Goal: Information Seeking & Learning: Check status

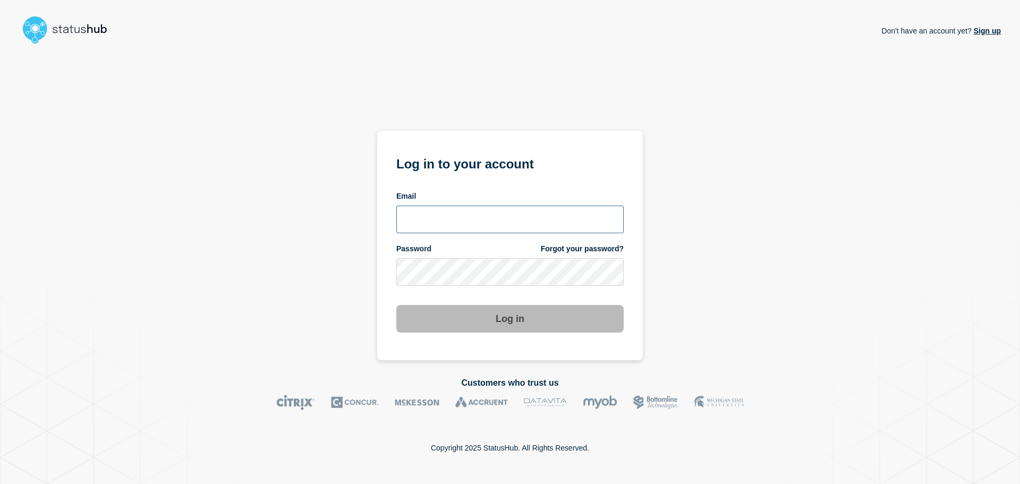
type input "[PERSON_NAME][EMAIL_ADDRESS][DOMAIN_NAME]"
click at [528, 319] on button "Log in" at bounding box center [509, 319] width 227 height 28
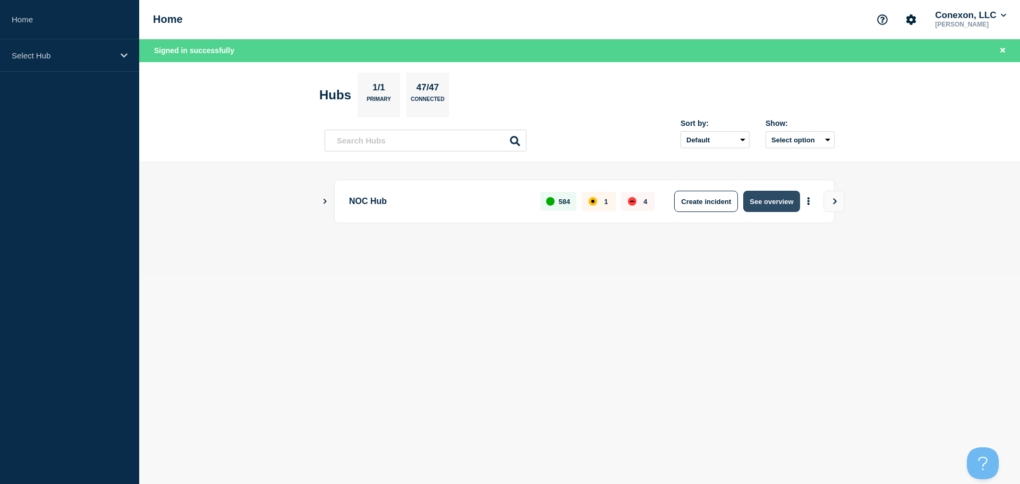
click at [765, 206] on button "See overview" at bounding box center [771, 201] width 56 height 21
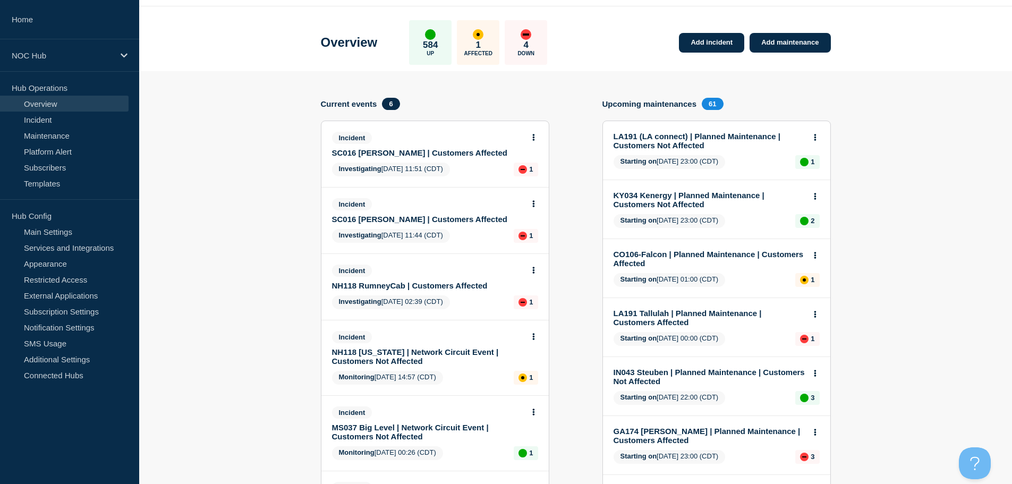
scroll to position [106, 0]
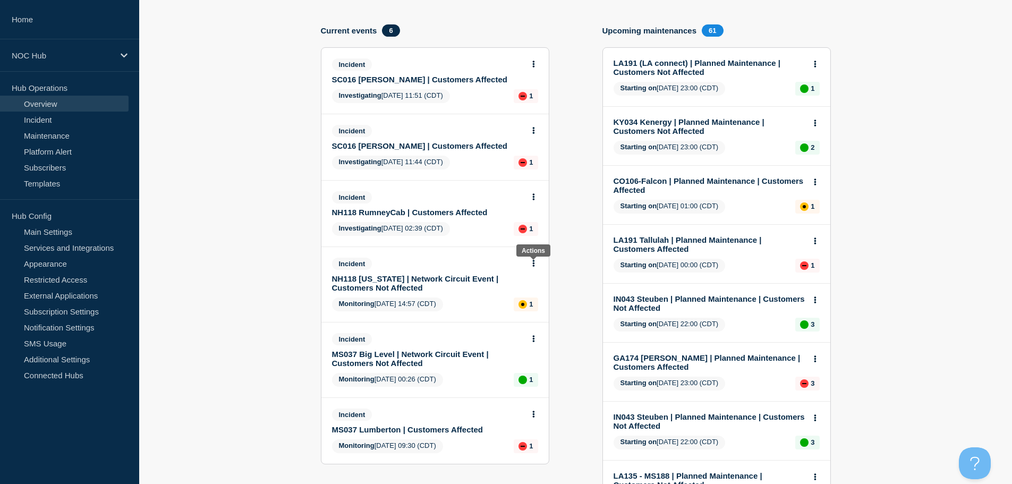
click at [533, 260] on body "Home NOC Hub Hub Operations Overview Incident Maintenance Platform Alert Subscr…" at bounding box center [506, 136] width 1012 height 484
click at [534, 259] on button at bounding box center [533, 263] width 9 height 9
click at [524, 292] on link "View incident" at bounding box center [529, 289] width 44 height 9
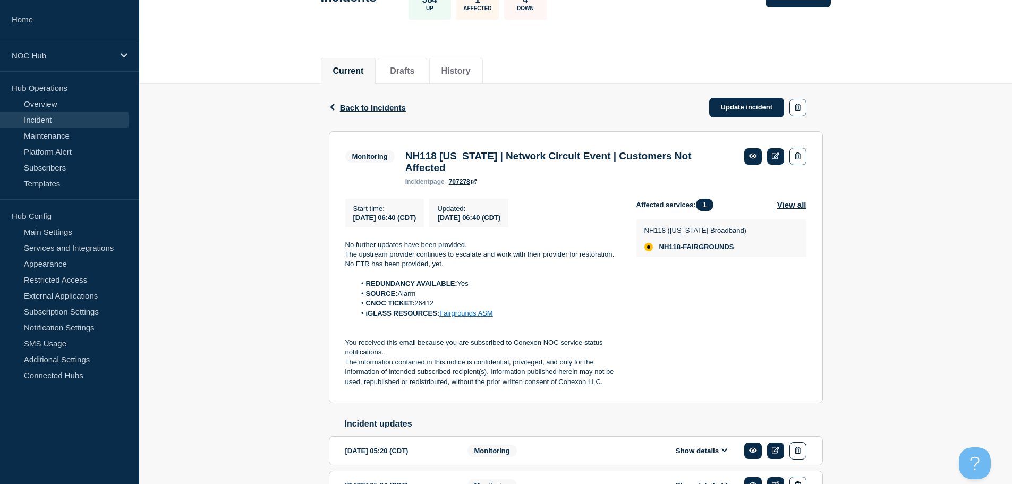
scroll to position [213, 0]
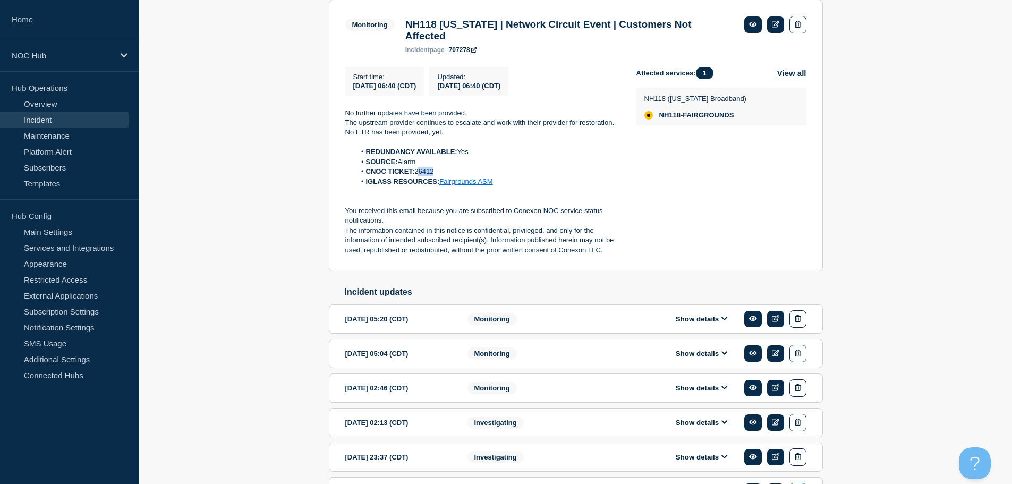
drag, startPoint x: 437, startPoint y: 179, endPoint x: 419, endPoint y: 178, distance: 18.1
click at [419, 176] on li "CNOC TICKET: 26412" at bounding box center [487, 172] width 264 height 10
drag, startPoint x: 423, startPoint y: 176, endPoint x: 414, endPoint y: 177, distance: 9.0
click at [414, 175] on strong "CNOC TICKET:" at bounding box center [390, 171] width 49 height 8
drag, startPoint x: 417, startPoint y: 177, endPoint x: 438, endPoint y: 177, distance: 21.3
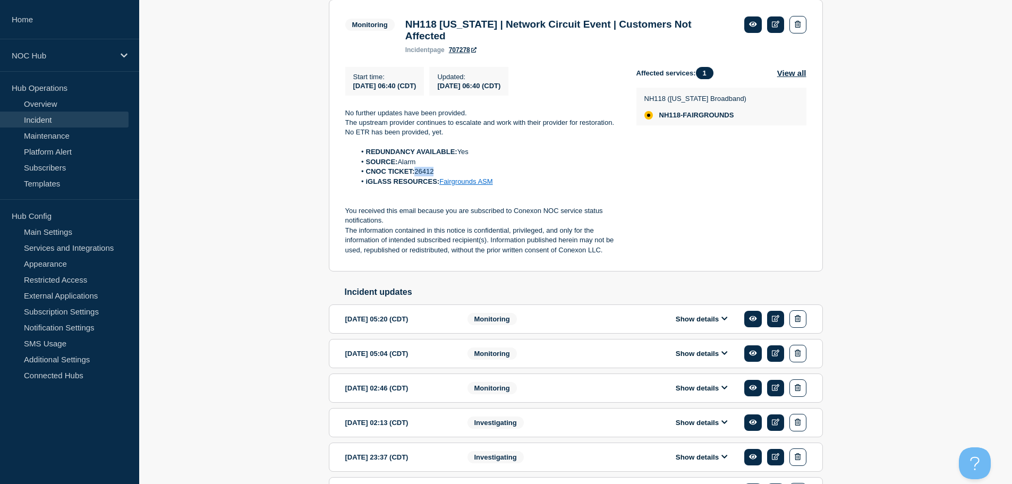
click at [438, 176] on li "CNOC TICKET: 26412" at bounding box center [487, 172] width 264 height 10
copy li "26412"
